Goal: Task Accomplishment & Management: Manage account settings

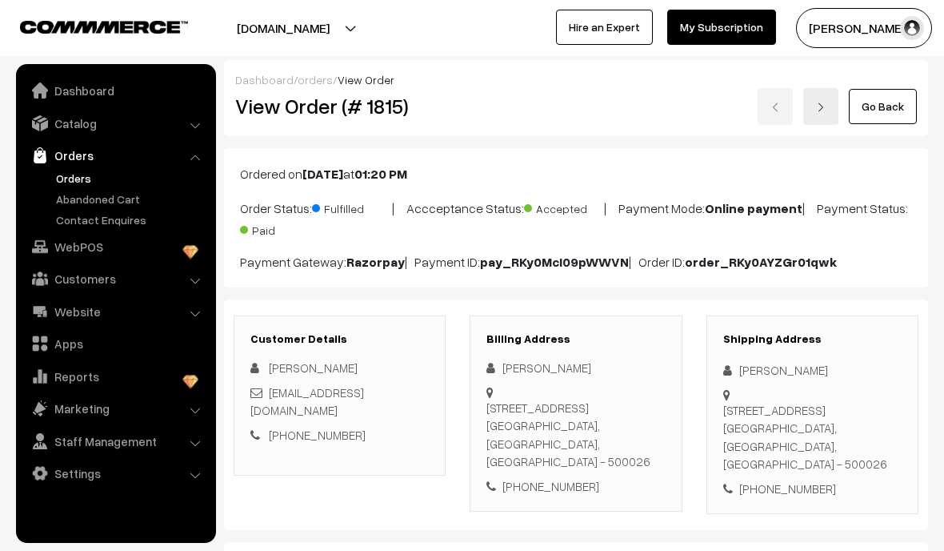
scroll to position [1351, 0]
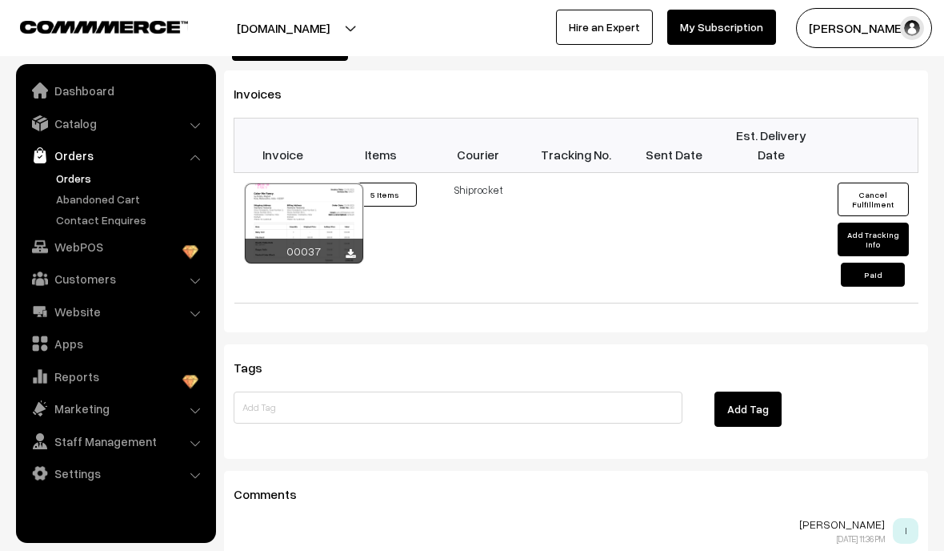
click at [100, 180] on link "Orders" at bounding box center [131, 178] width 158 height 17
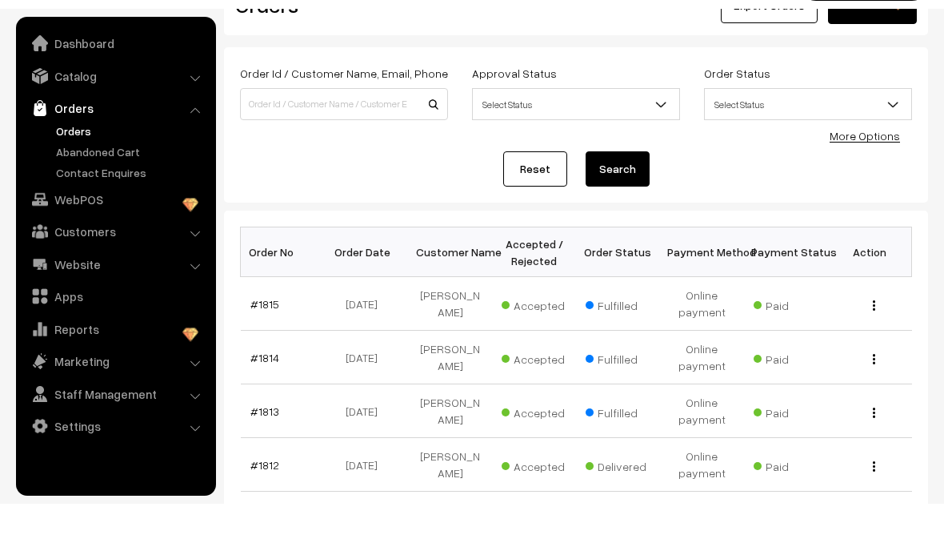
scroll to position [69, 0]
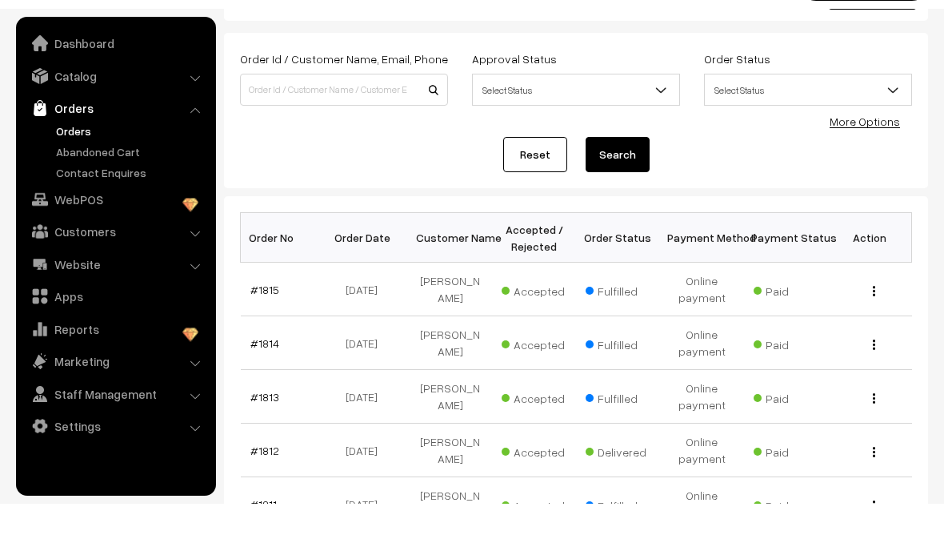
click at [264, 383] on link "#1814" at bounding box center [265, 390] width 29 height 14
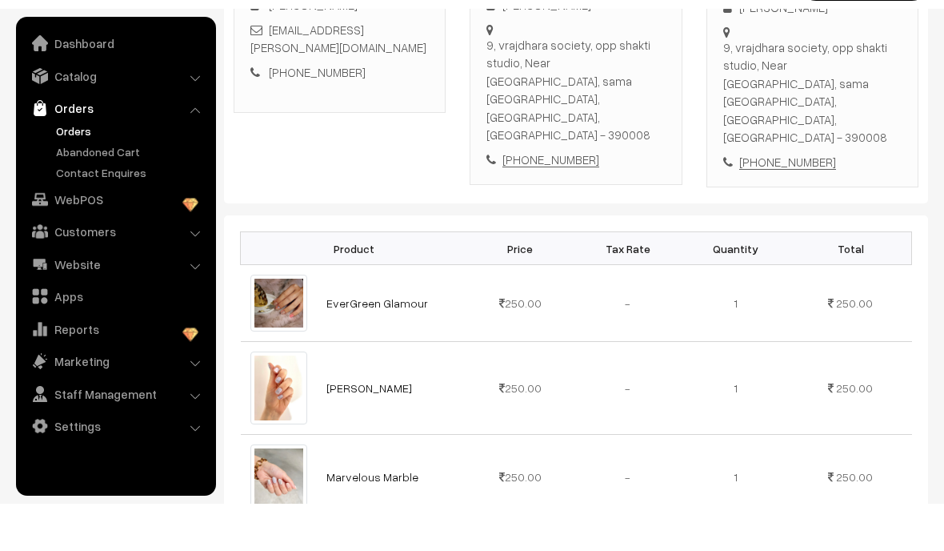
scroll to position [324, 0]
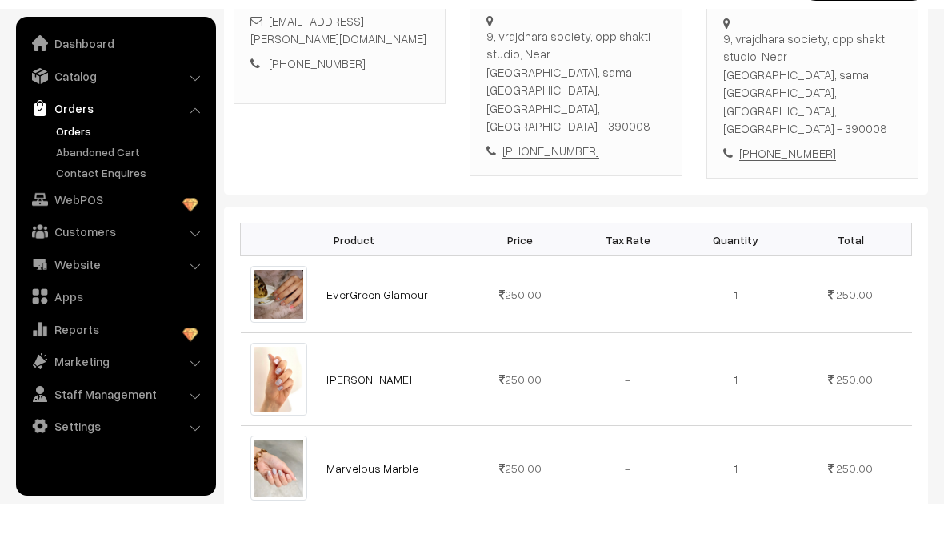
click at [75, 170] on link "Orders" at bounding box center [131, 178] width 158 height 17
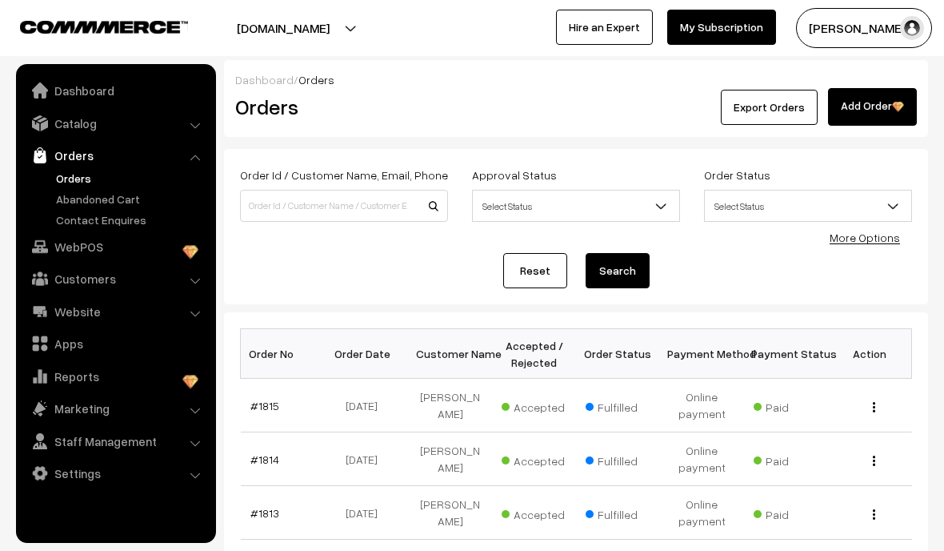
click at [283, 391] on td "#1815" at bounding box center [283, 406] width 84 height 54
click at [257, 404] on link "#1815" at bounding box center [265, 406] width 29 height 14
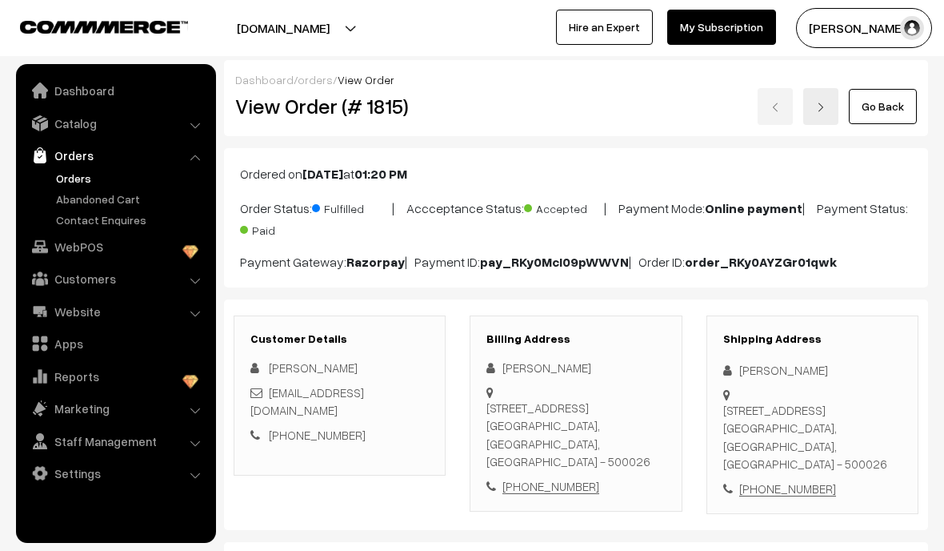
click at [197, 116] on link "Catalog" at bounding box center [115, 123] width 190 height 29
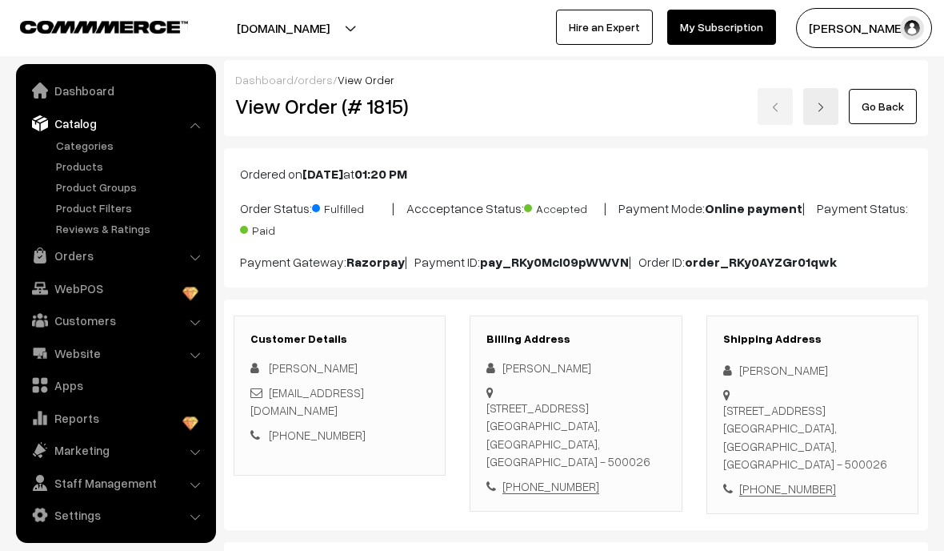
click at [90, 167] on link "Products" at bounding box center [131, 166] width 158 height 17
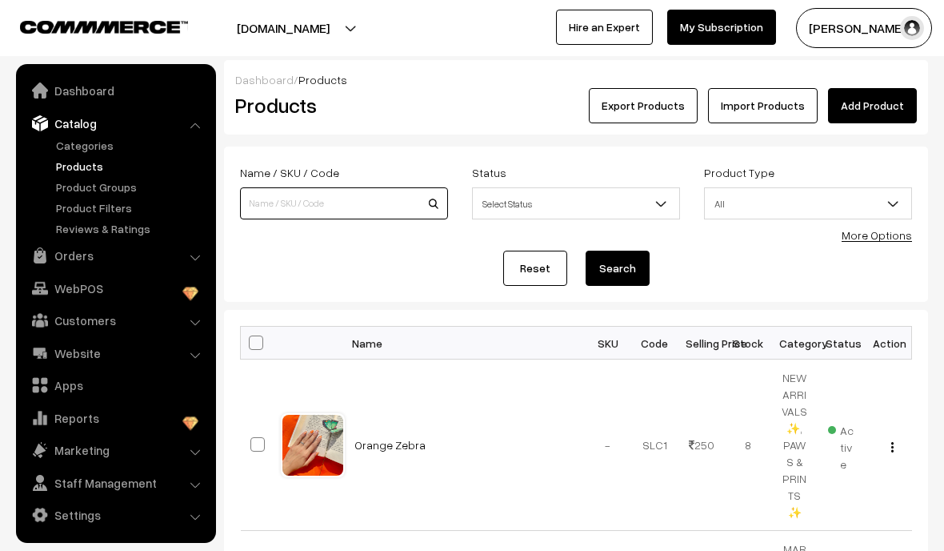
click at [371, 203] on input at bounding box center [344, 203] width 208 height 32
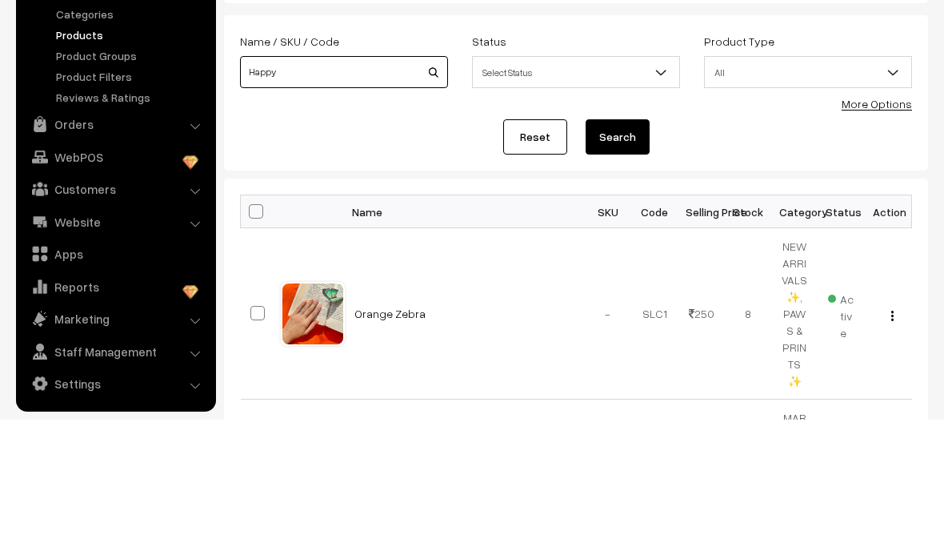
type input "Happy"
click at [630, 251] on button "Search" at bounding box center [618, 268] width 64 height 35
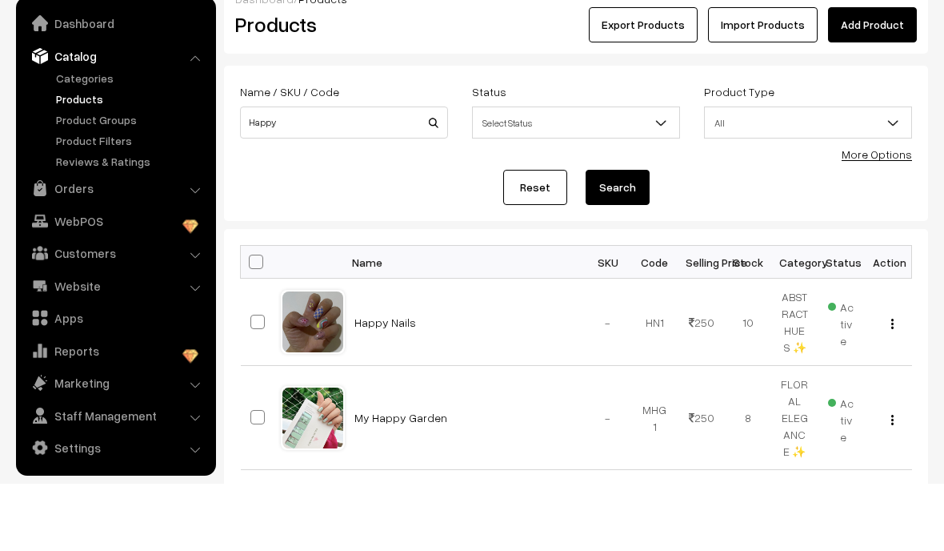
scroll to position [16, 0]
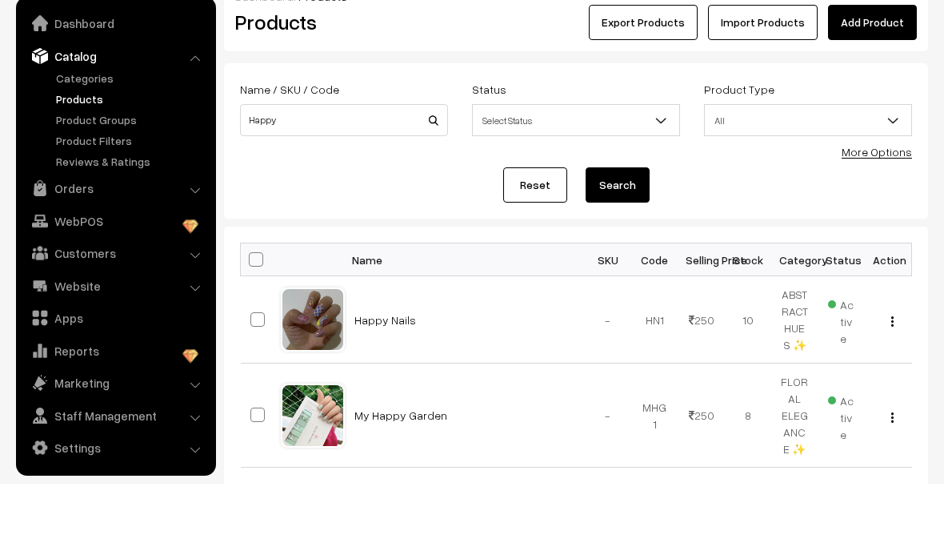
click at [382, 380] on link "Happy Nails" at bounding box center [386, 387] width 62 height 14
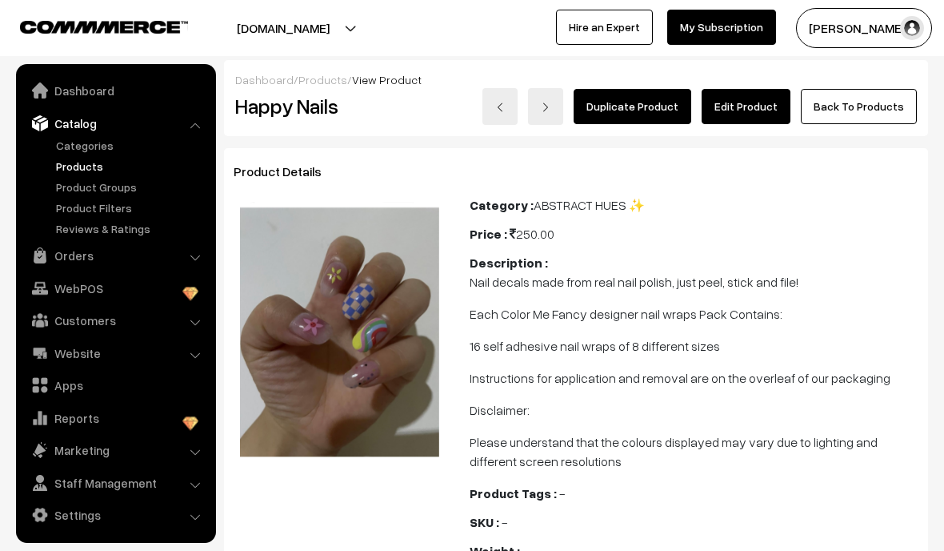
click at [92, 167] on link "Products" at bounding box center [131, 166] width 158 height 17
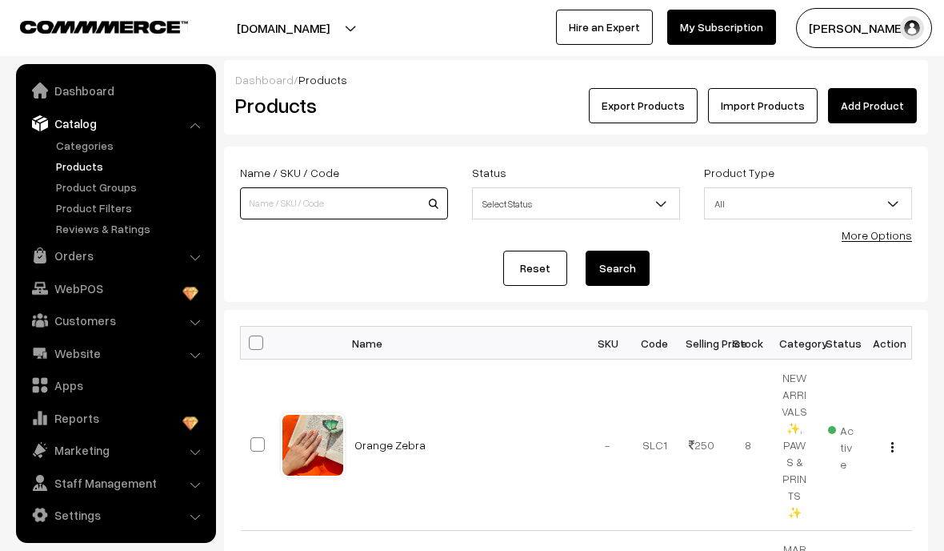
click at [372, 199] on input at bounding box center [344, 203] width 208 height 32
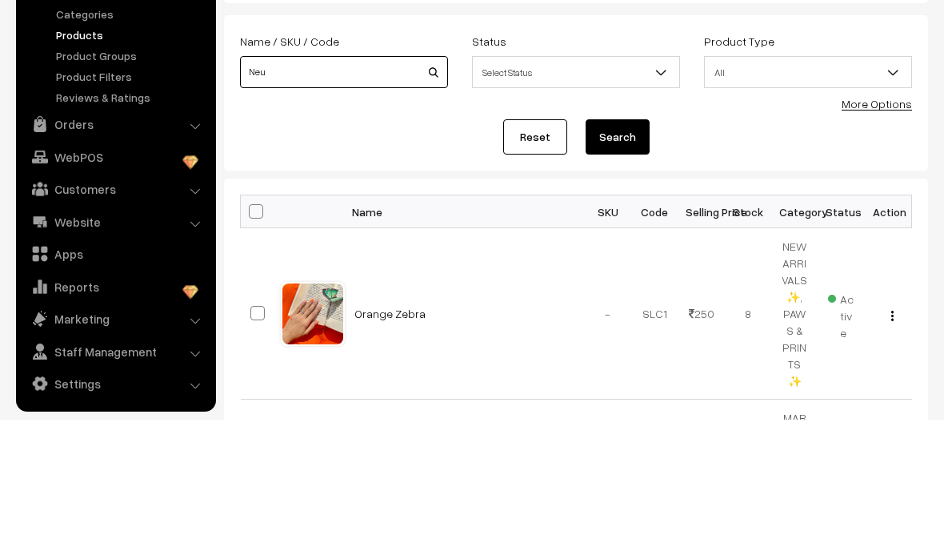
type input "Neu"
click at [629, 251] on button "Search" at bounding box center [618, 268] width 64 height 35
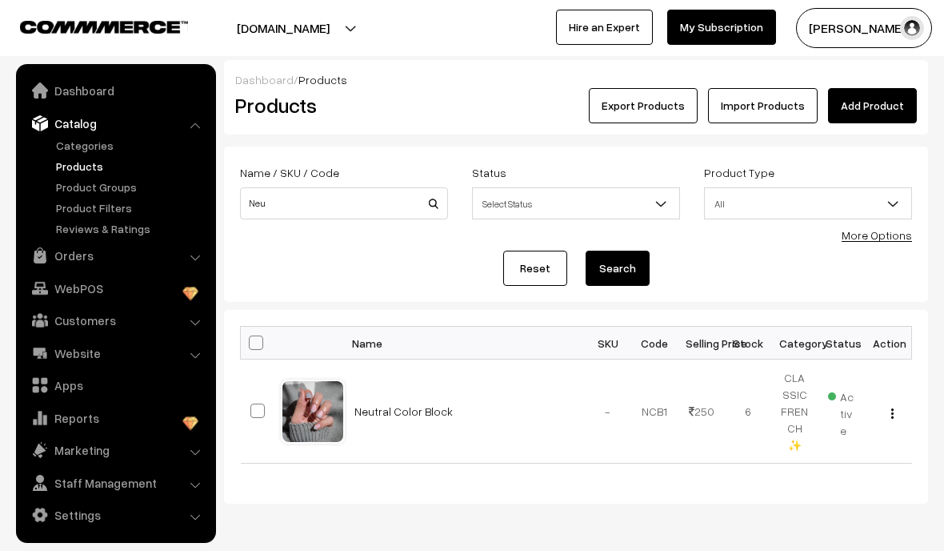
click at [407, 404] on link "Neutral Color Block" at bounding box center [404, 411] width 98 height 14
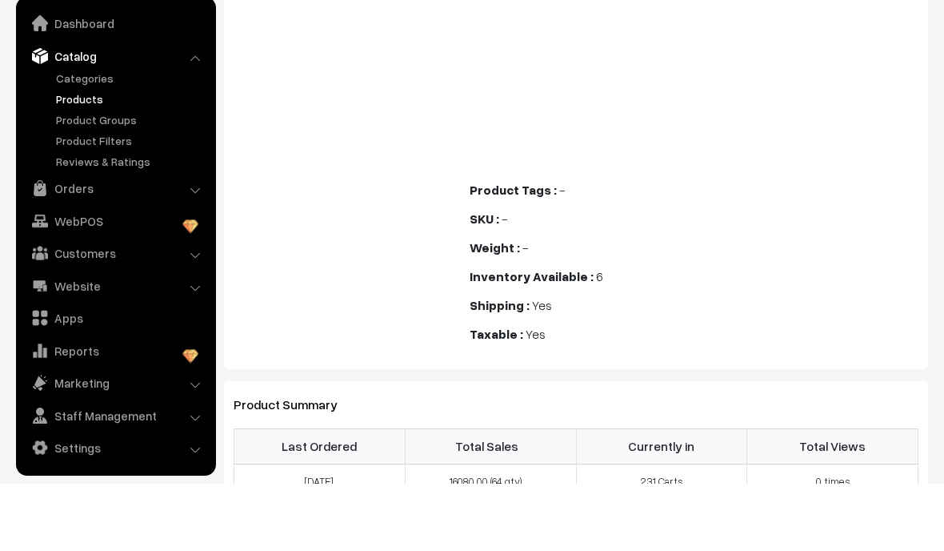
scroll to position [1289, 0]
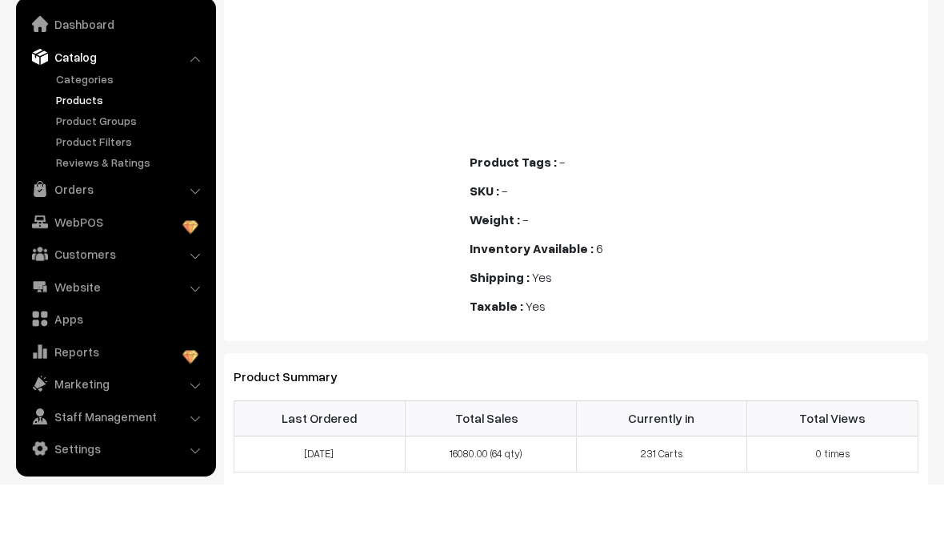
click at [205, 241] on link "Orders" at bounding box center [115, 255] width 190 height 29
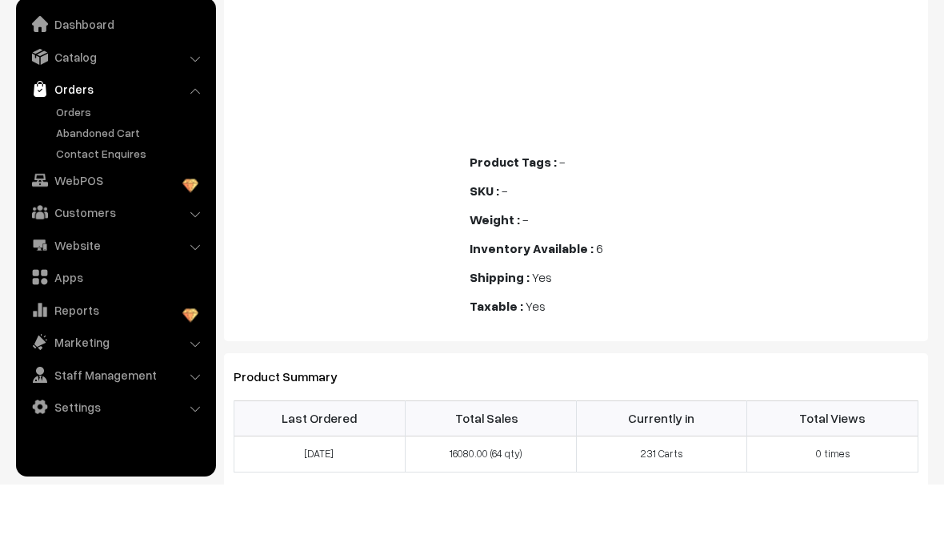
click at [82, 141] on link "Orders" at bounding box center [115, 155] width 190 height 29
click at [74, 170] on link "Orders" at bounding box center [131, 178] width 158 height 17
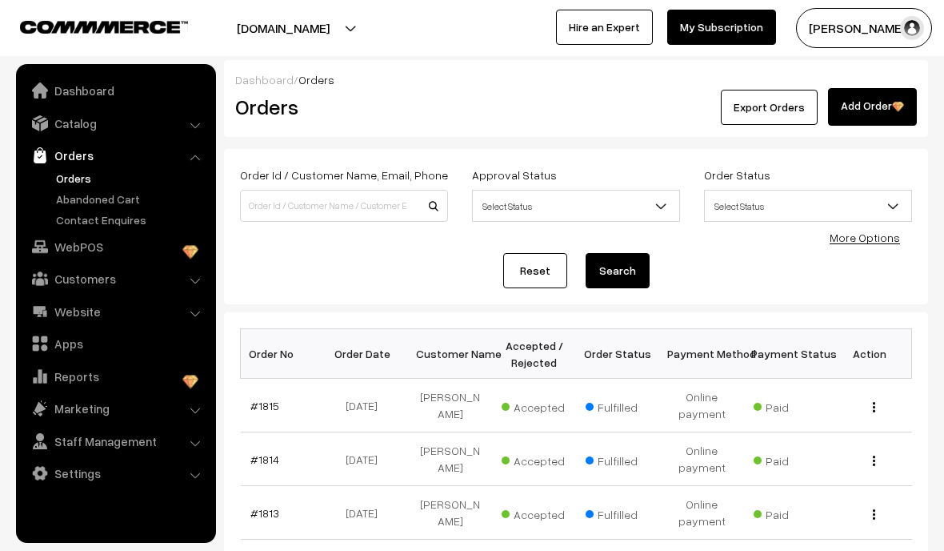
click at [271, 405] on link "#1815" at bounding box center [265, 406] width 29 height 14
